Goal: Information Seeking & Learning: Learn about a topic

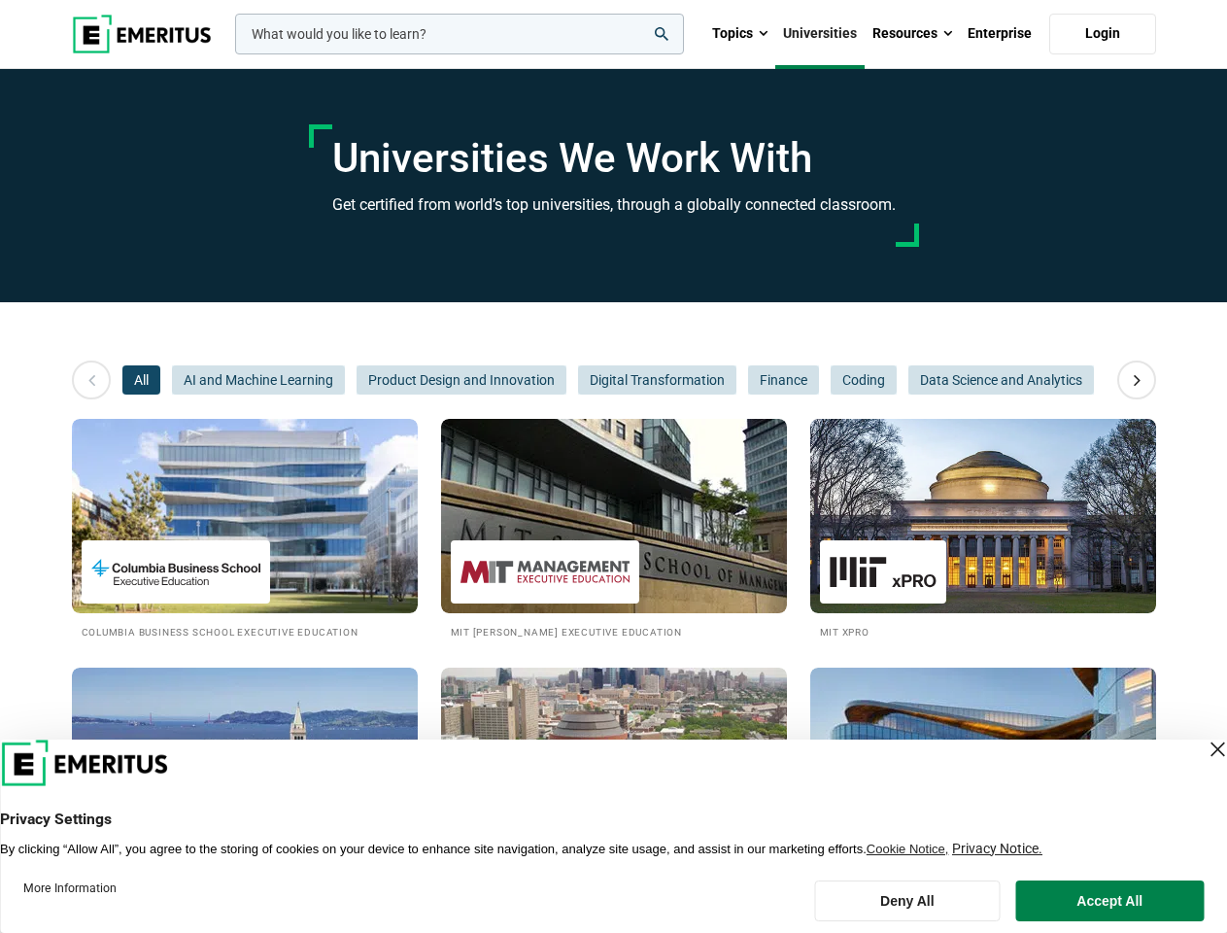
click at [460, 34] on input "woocommerce-product-search-field-0" at bounding box center [459, 34] width 449 height 41
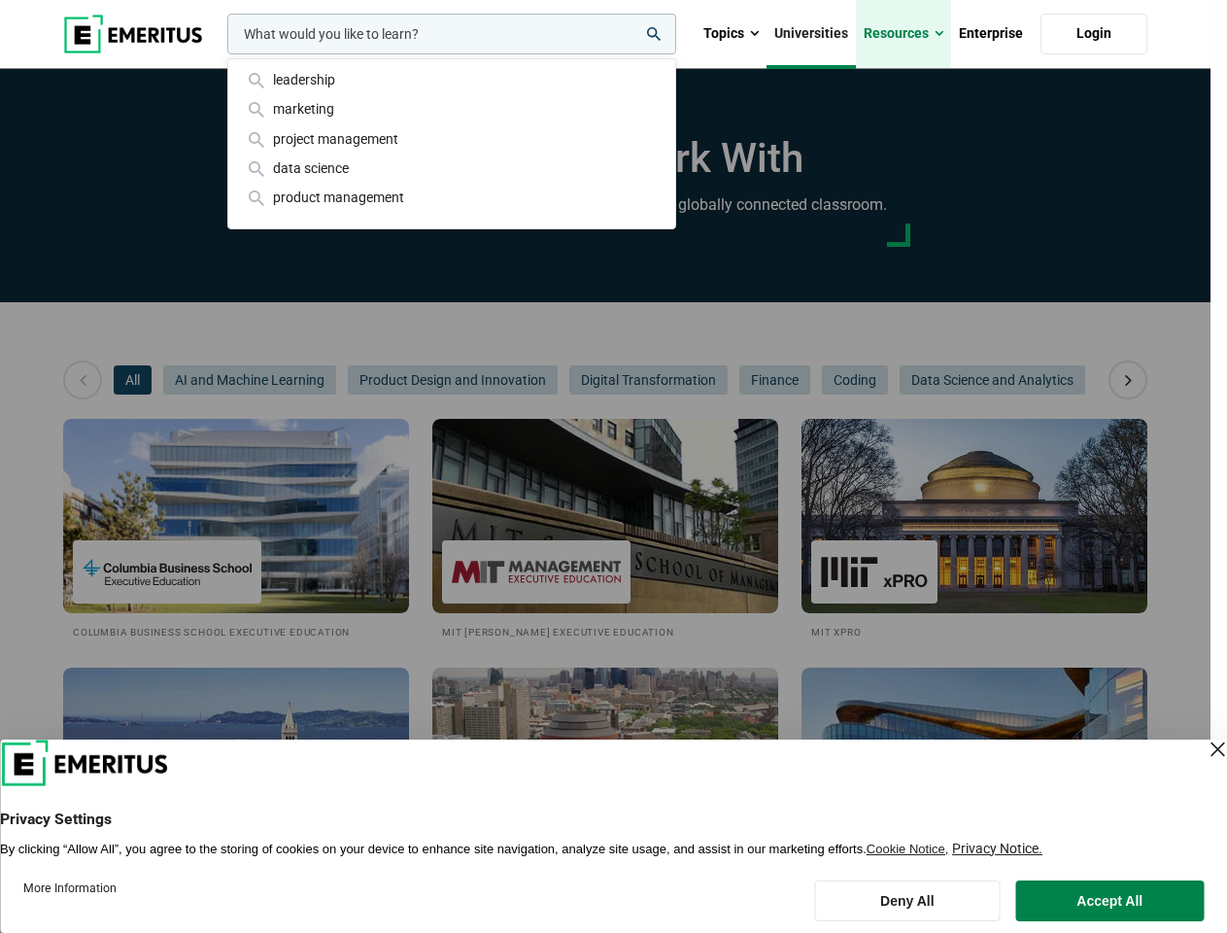
click at [912, 34] on link "Resources" at bounding box center [903, 34] width 95 height 68
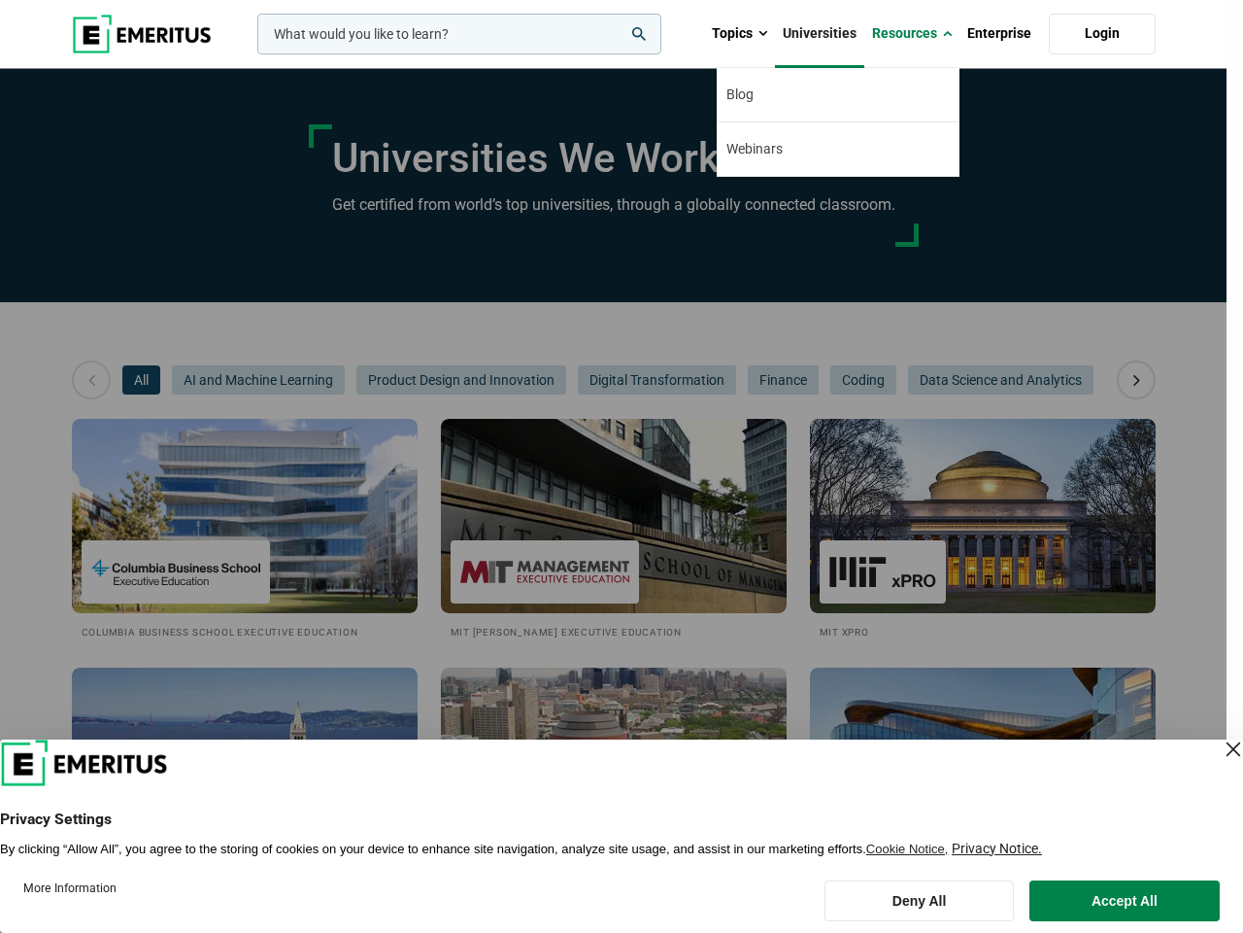
click at [254, 54] on div "leadership marketing project management data science product management" at bounding box center [458, 34] width 408 height 41
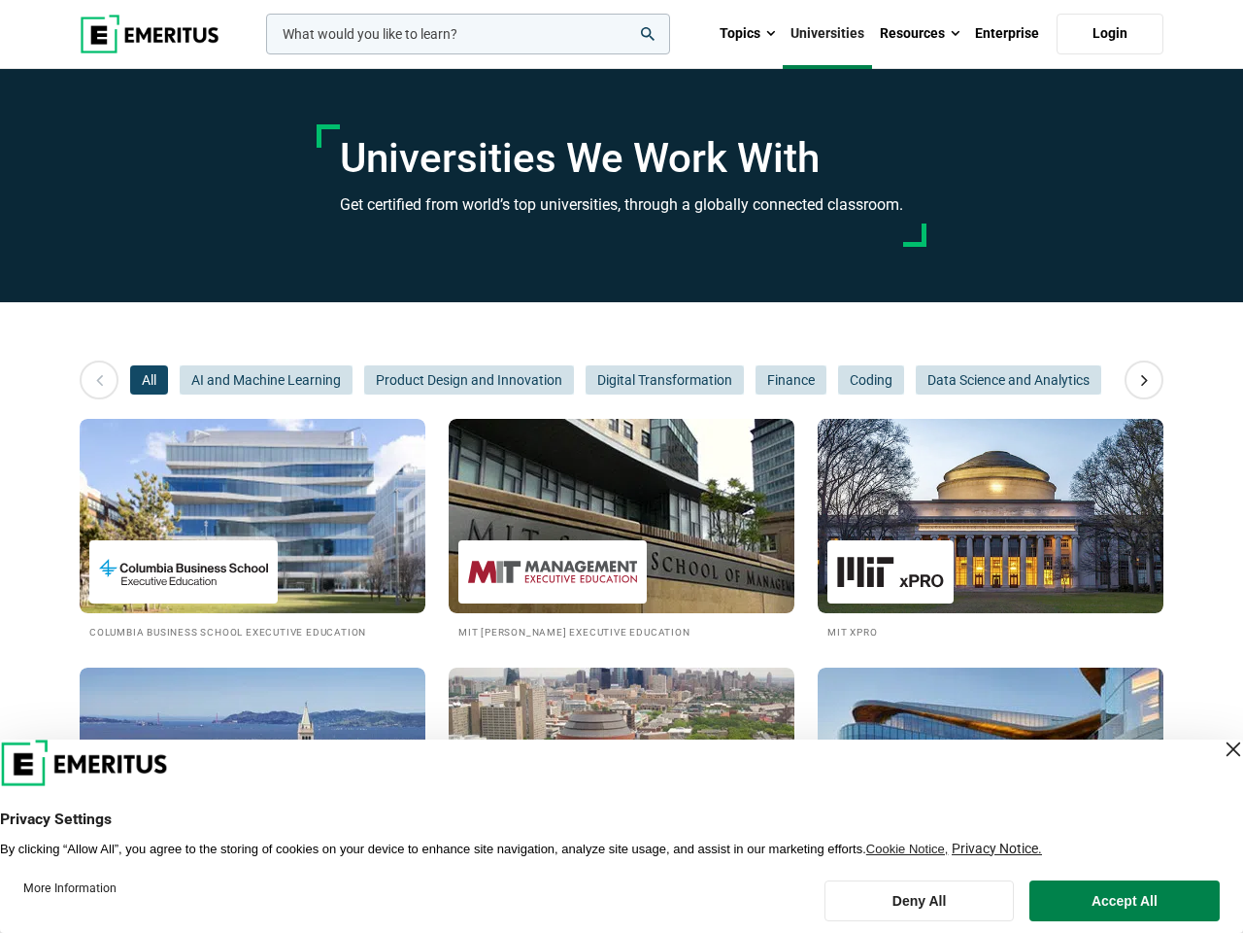
click at [1137, 380] on icon at bounding box center [1145, 379] width 34 height 35
click at [141, 380] on div "All AI and Machine Learning Product Design and Innovation Digital Transformatio…" at bounding box center [621, 379] width 983 height 29
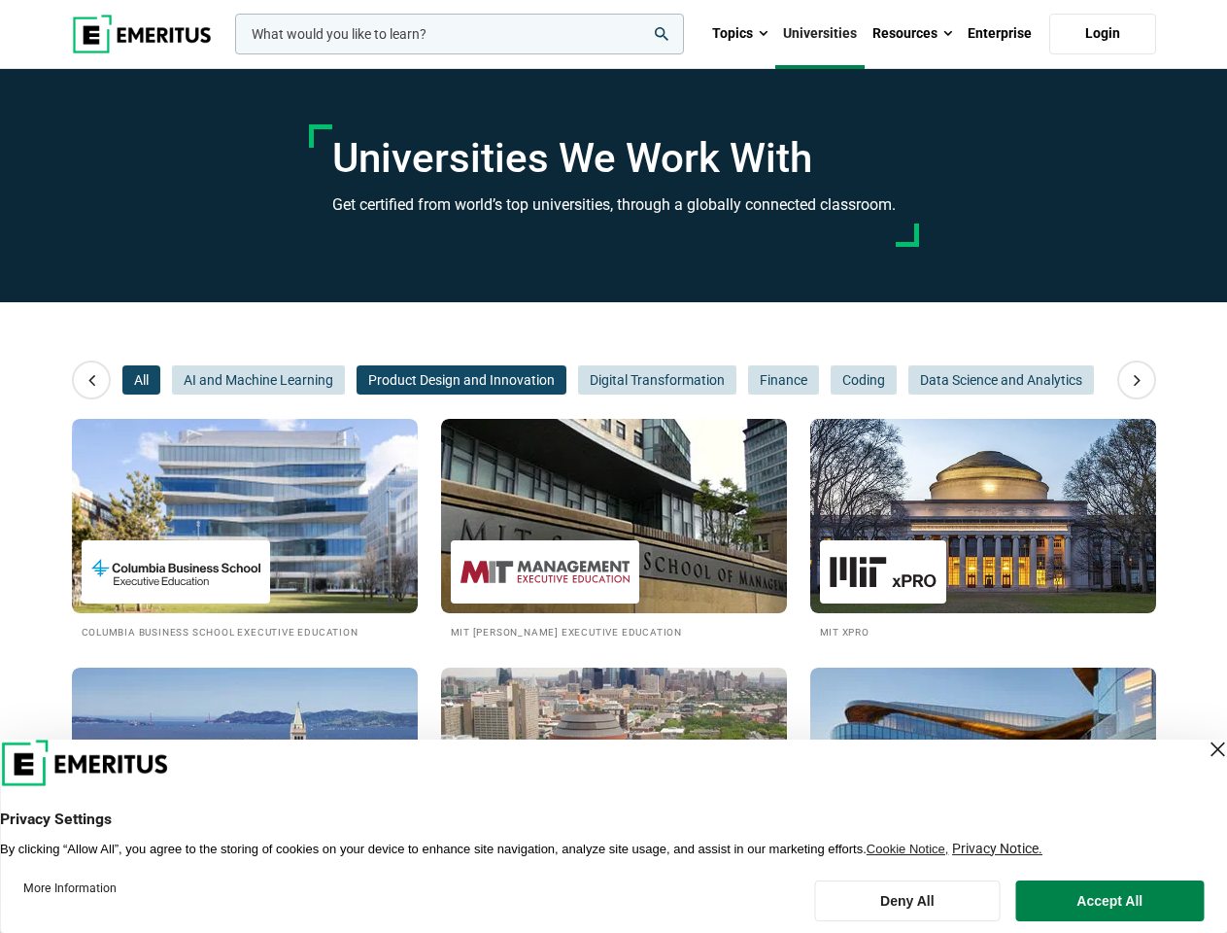
click at [357, 380] on span "Product Design and Innovation" at bounding box center [462, 379] width 210 height 29
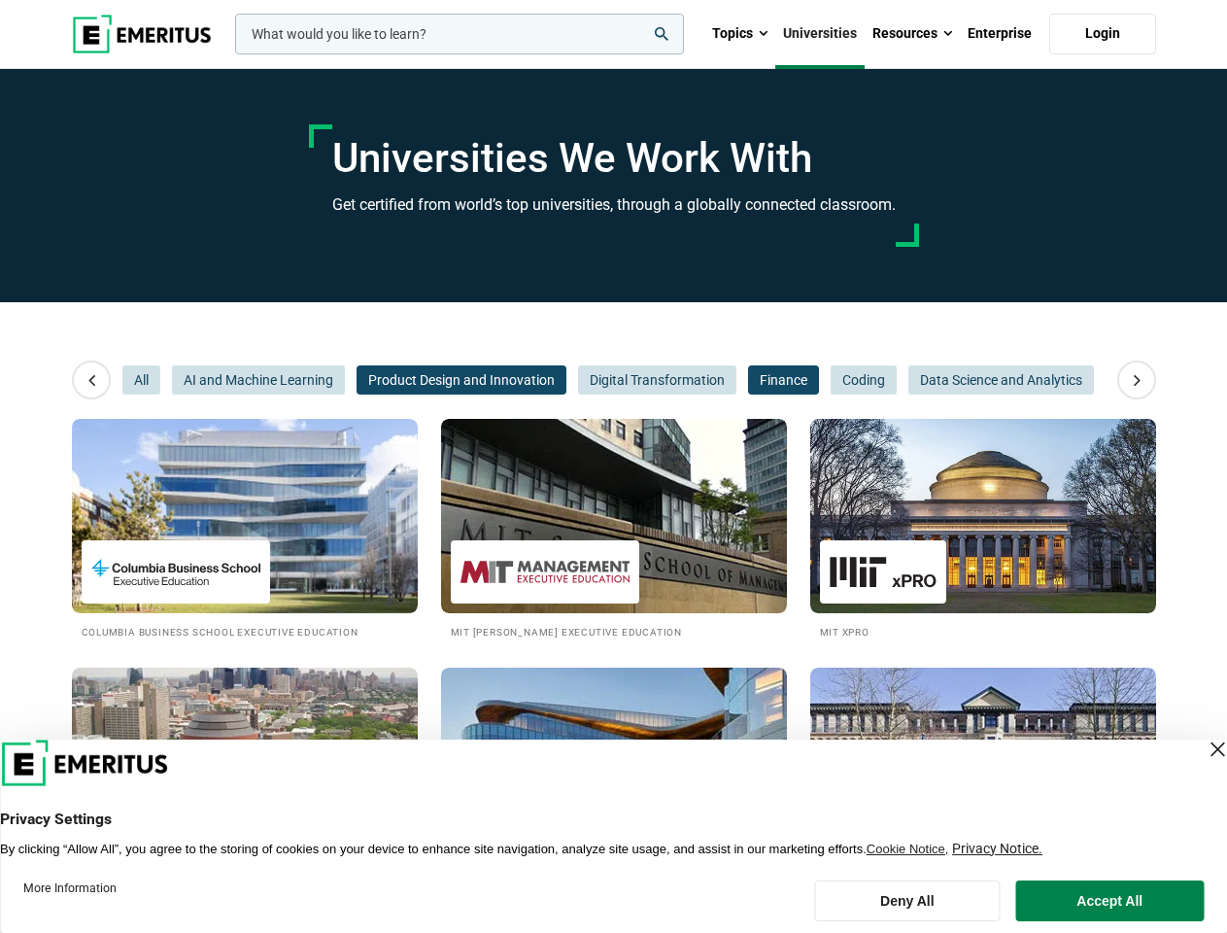
click at [748, 380] on span "Finance" at bounding box center [783, 379] width 71 height 29
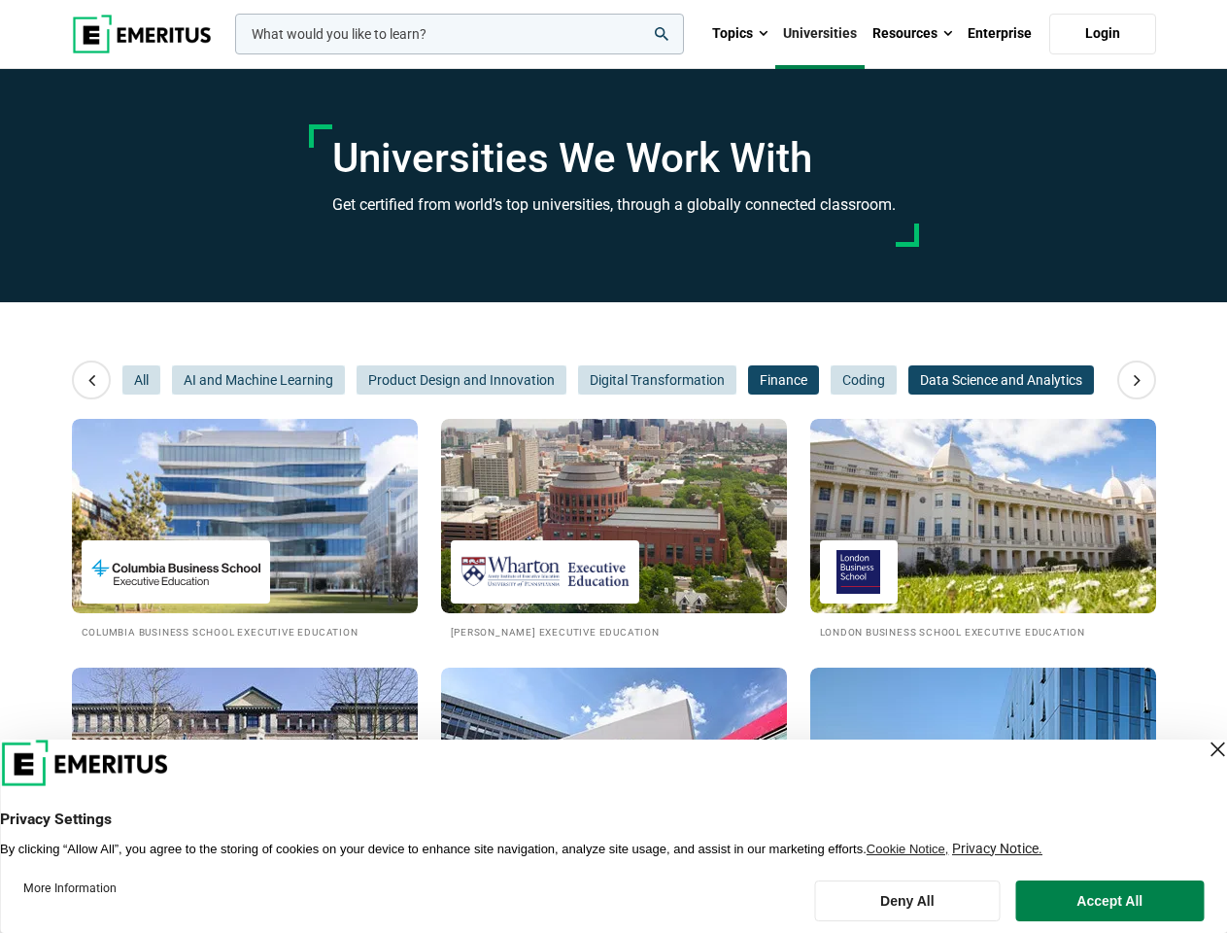
click at [908, 380] on span "Data Science and Analytics" at bounding box center [1001, 379] width 186 height 29
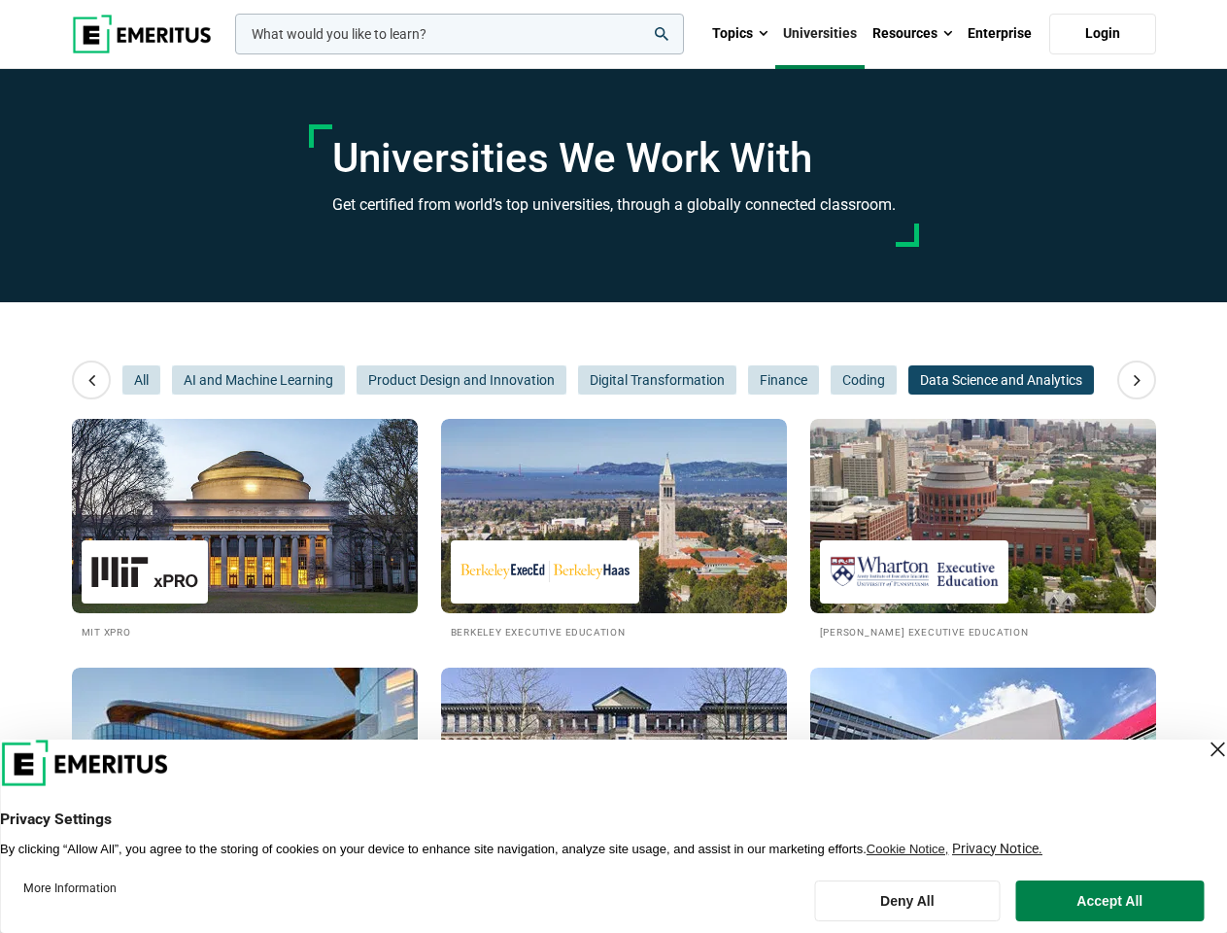
scroll to position [0, 291]
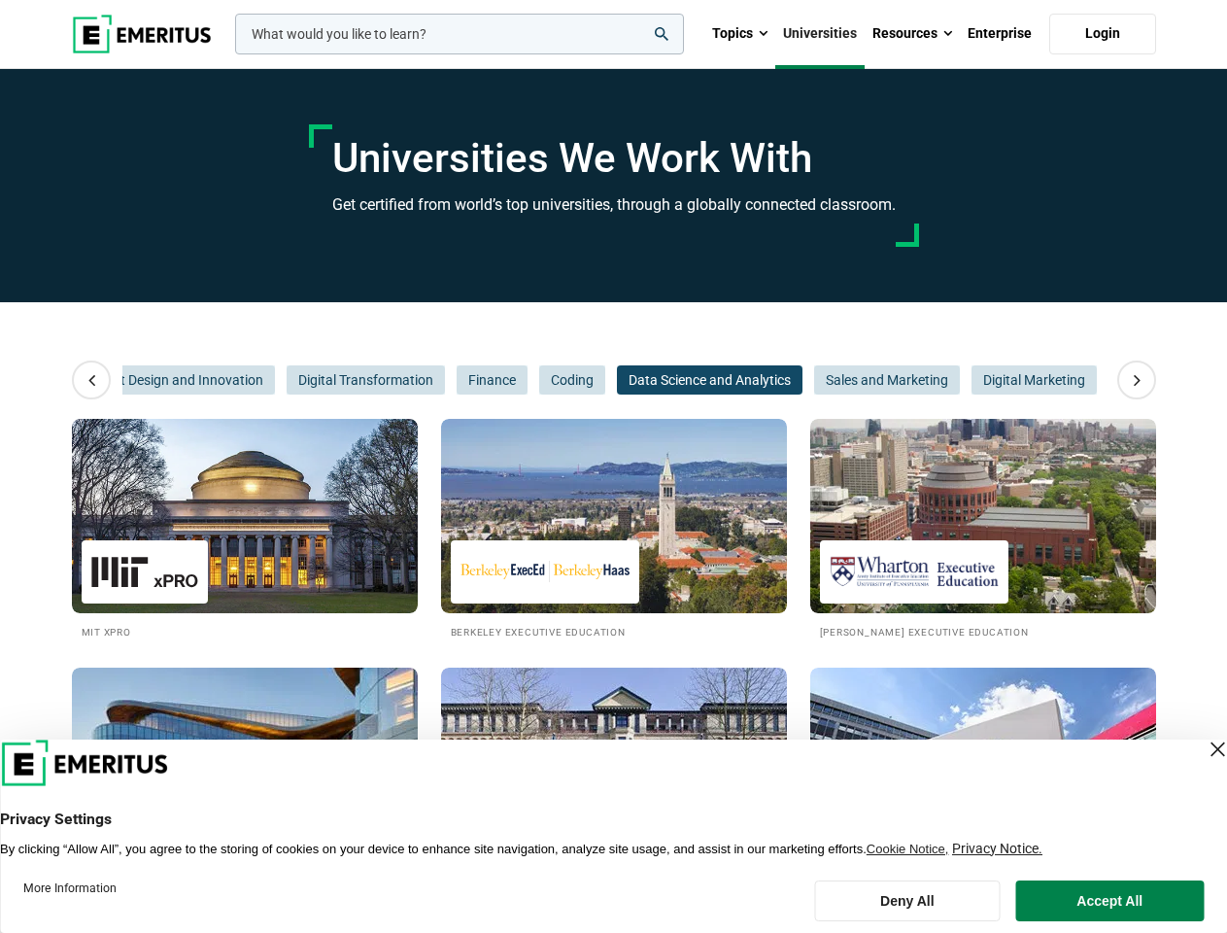
click at [782, 380] on span "Data Science and Analytics" at bounding box center [710, 379] width 186 height 29
click at [863, 380] on span "Sales and Marketing" at bounding box center [887, 379] width 146 height 29
